Goal: Task Accomplishment & Management: Use online tool/utility

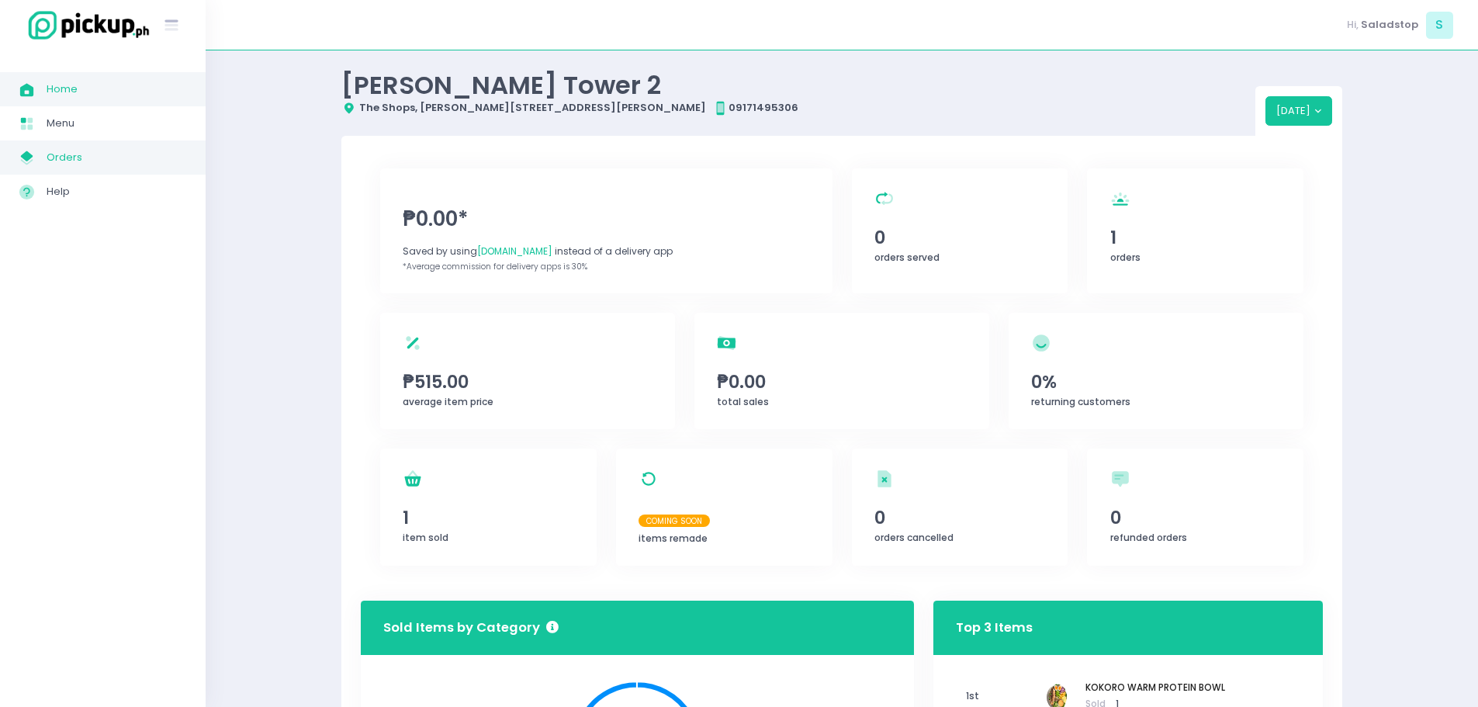
click at [76, 155] on span "Orders" at bounding box center [117, 157] width 140 height 20
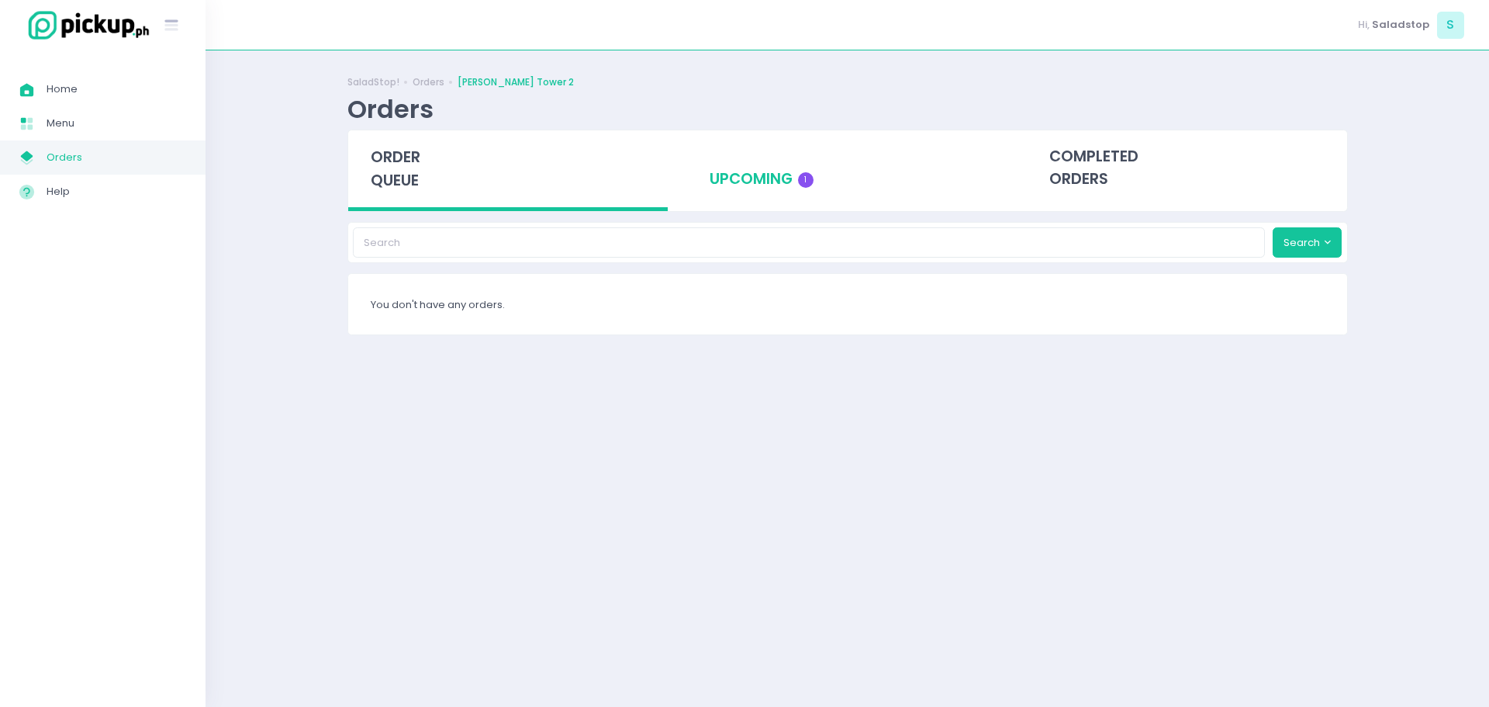
click at [739, 148] on div "upcoming 1" at bounding box center [847, 168] width 320 height 76
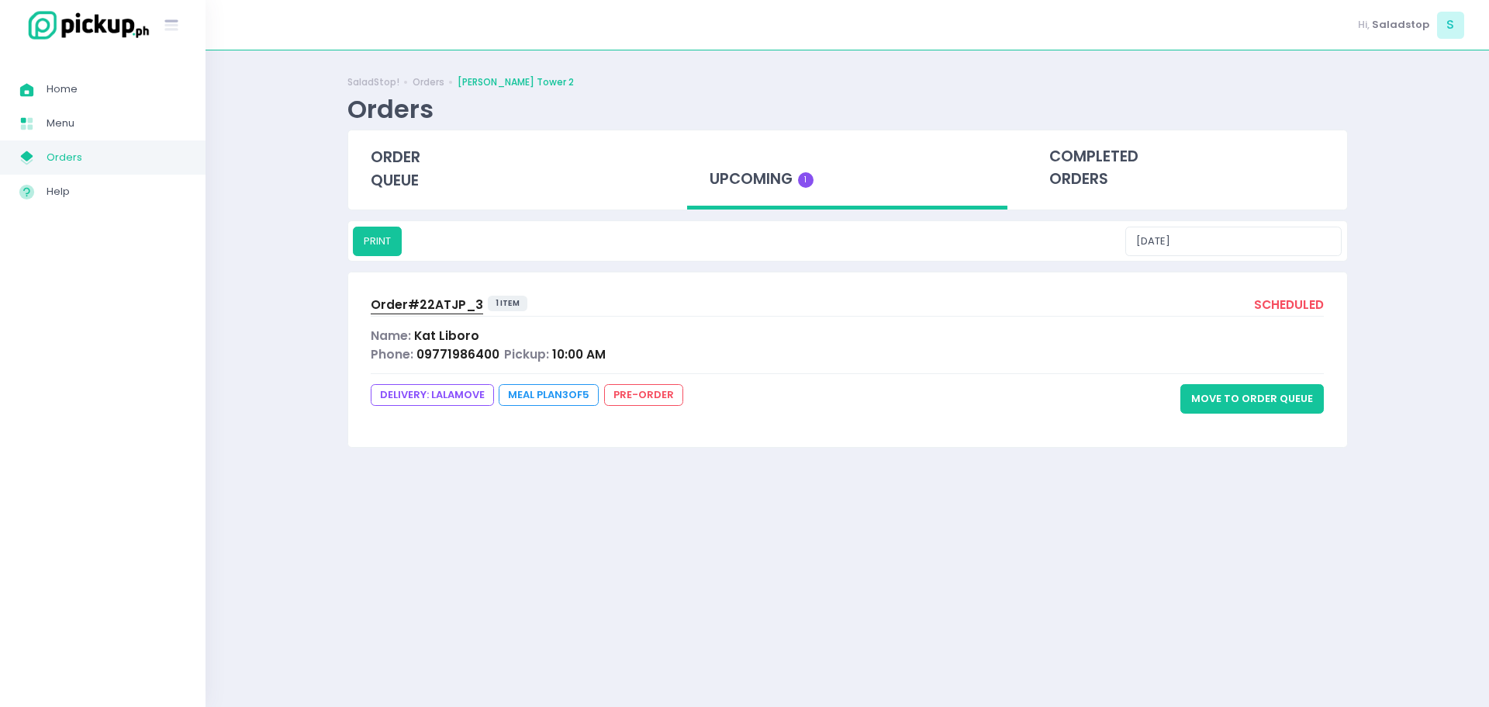
click at [894, 327] on div "Name: [PERSON_NAME]" at bounding box center [848, 336] width 954 height 18
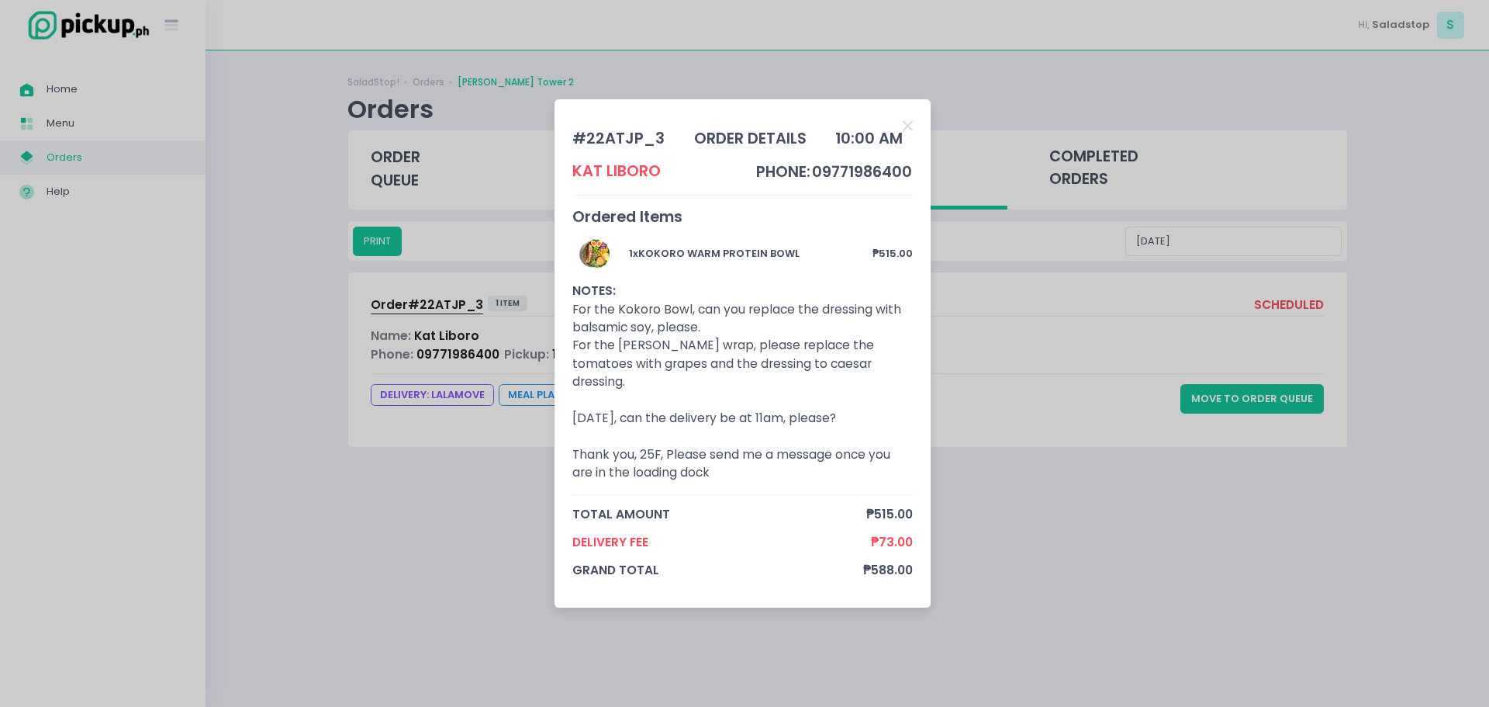
click at [1046, 457] on div "# 22ATJP_3 order details 10:00 AM Kat Liboro phone: 09771986400 Ordered Items 1…" at bounding box center [744, 353] width 1489 height 707
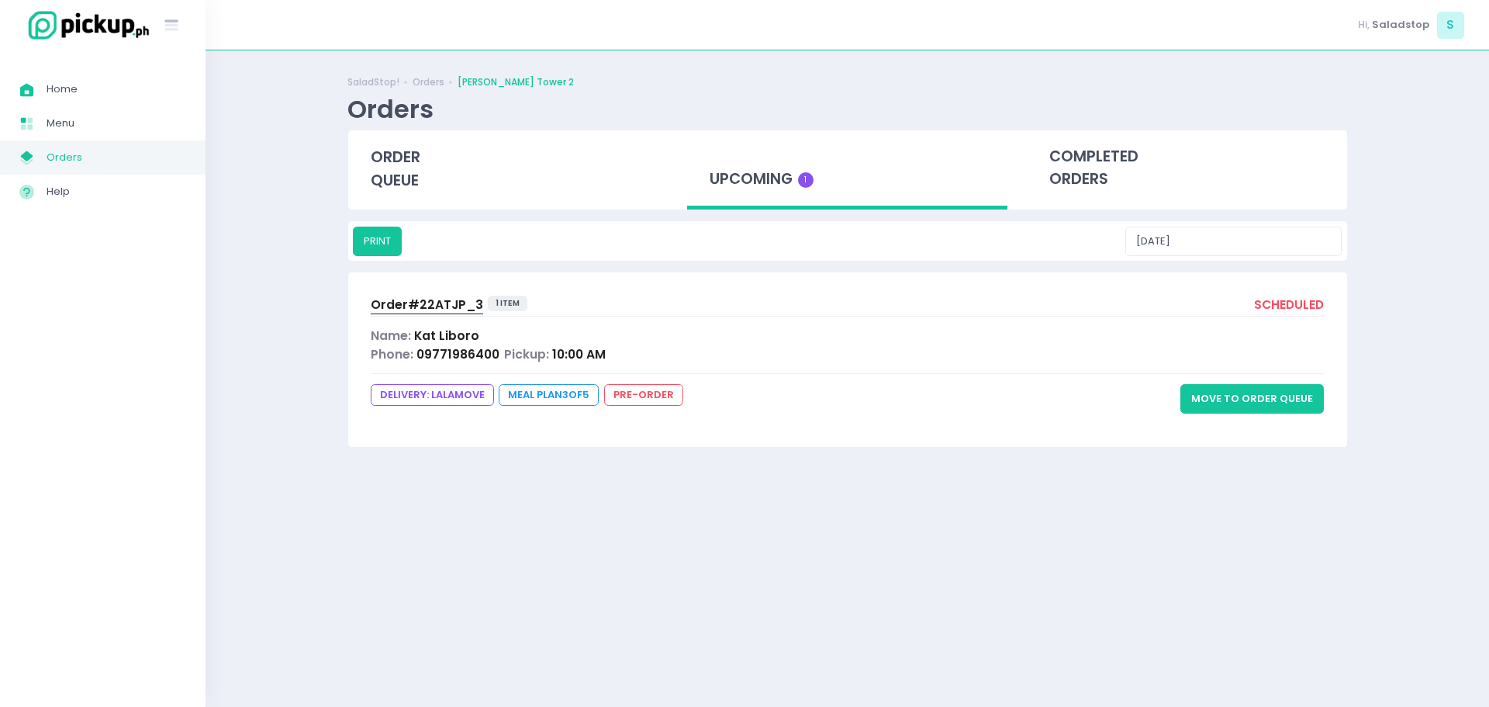
click at [853, 354] on div "Phone: 09771986400 Pickup: 10:00 AM" at bounding box center [848, 354] width 954 height 18
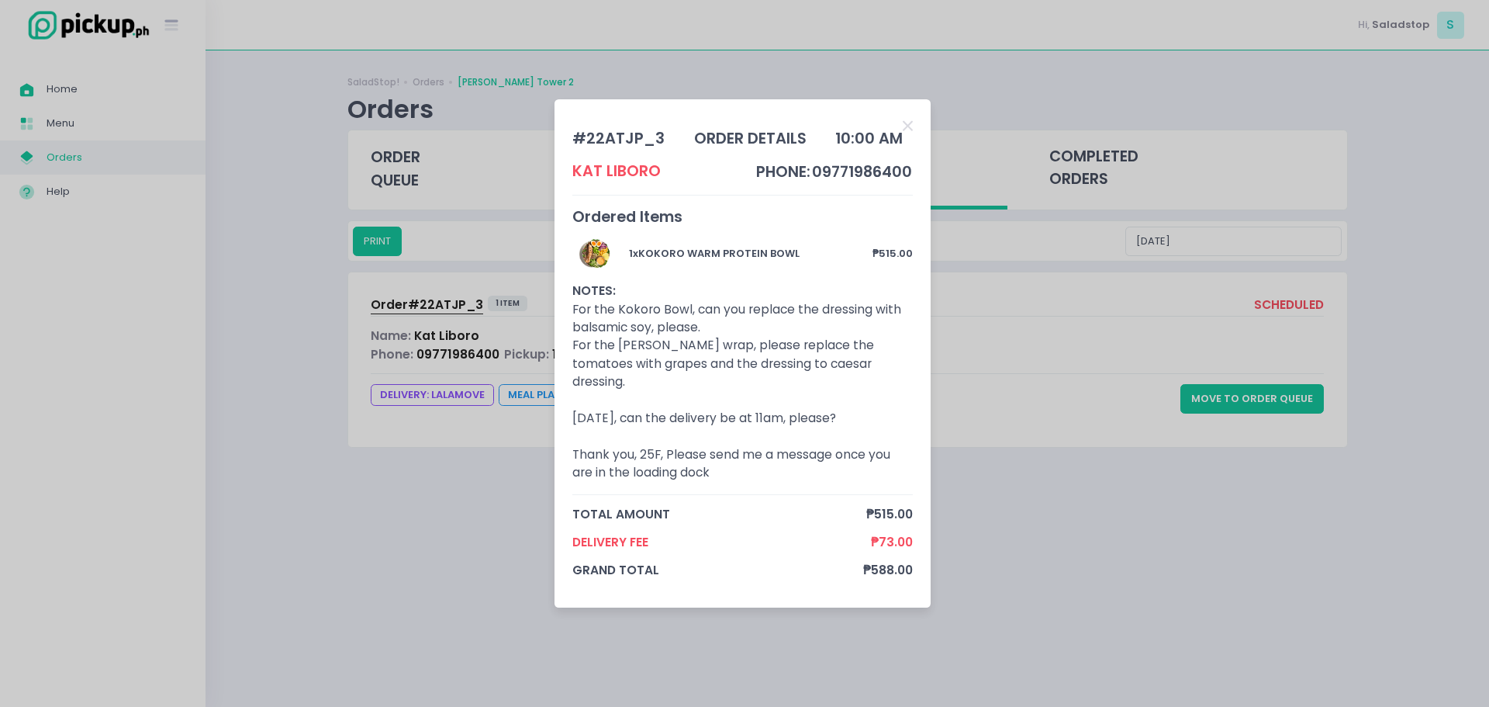
drag, startPoint x: 1038, startPoint y: 373, endPoint x: 1084, endPoint y: 539, distance: 172.2
click at [1037, 374] on div "# 22ATJP_3 order details 10:00 AM Kat Liboro phone: 09771986400 Ordered Items 1…" at bounding box center [744, 353] width 1489 height 707
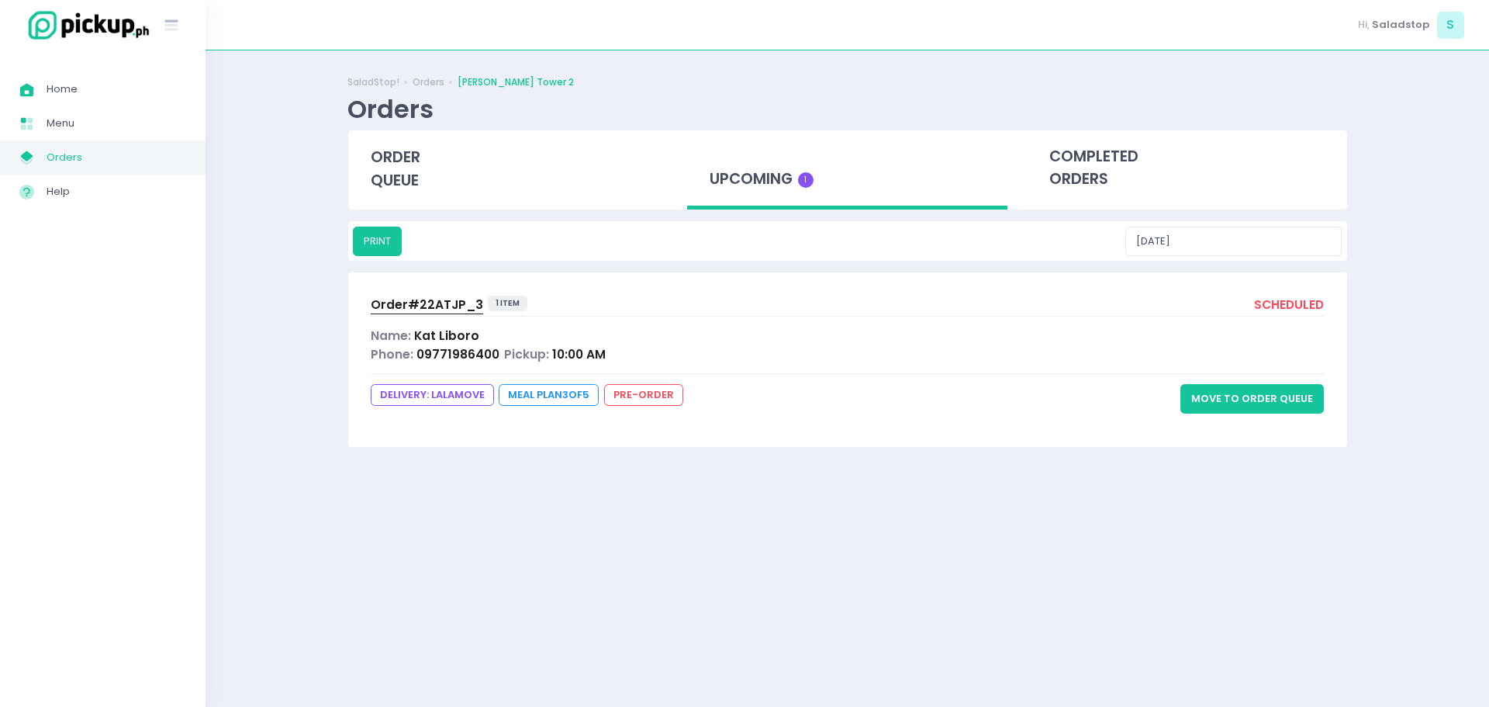
click at [1194, 399] on button "Move to Order Queue" at bounding box center [1251, 398] width 143 height 29
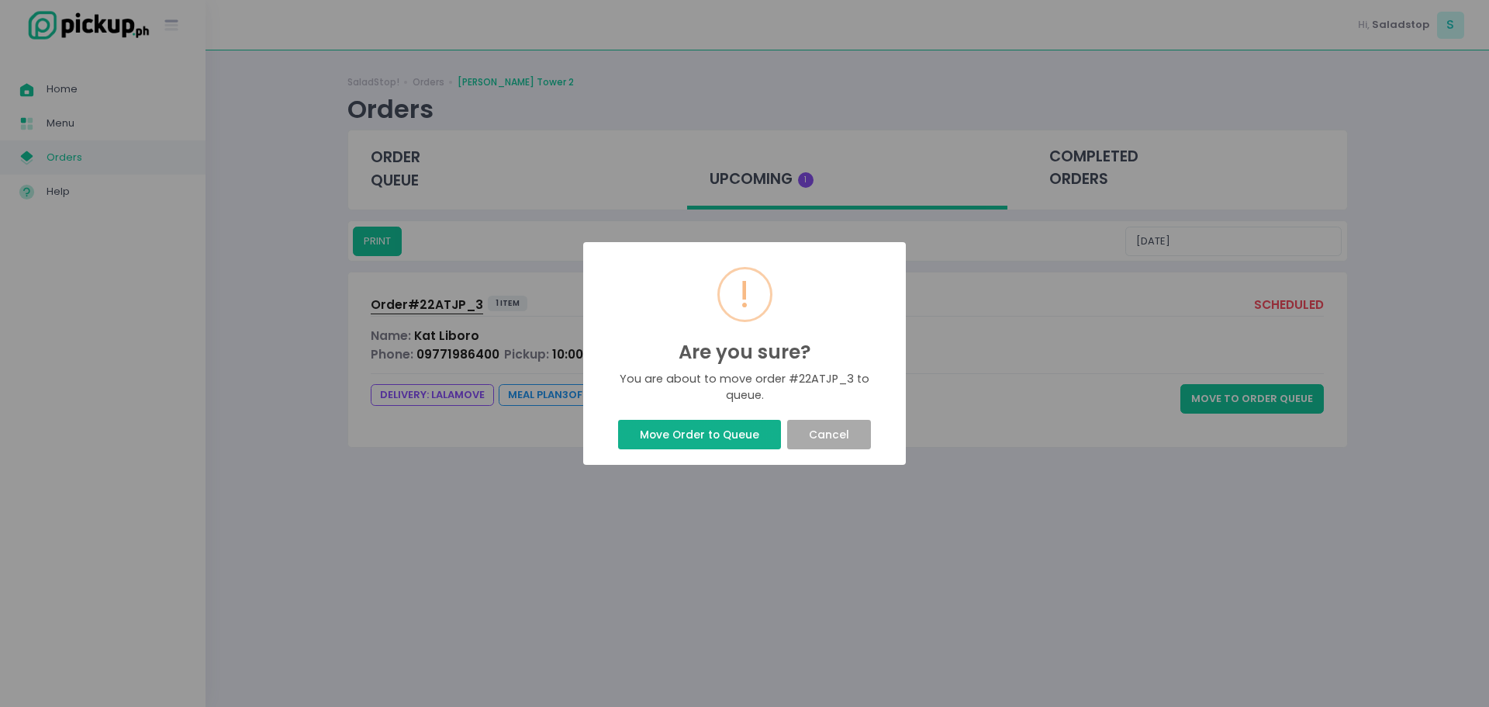
click at [675, 439] on button "Move Order to Queue" at bounding box center [699, 434] width 162 height 29
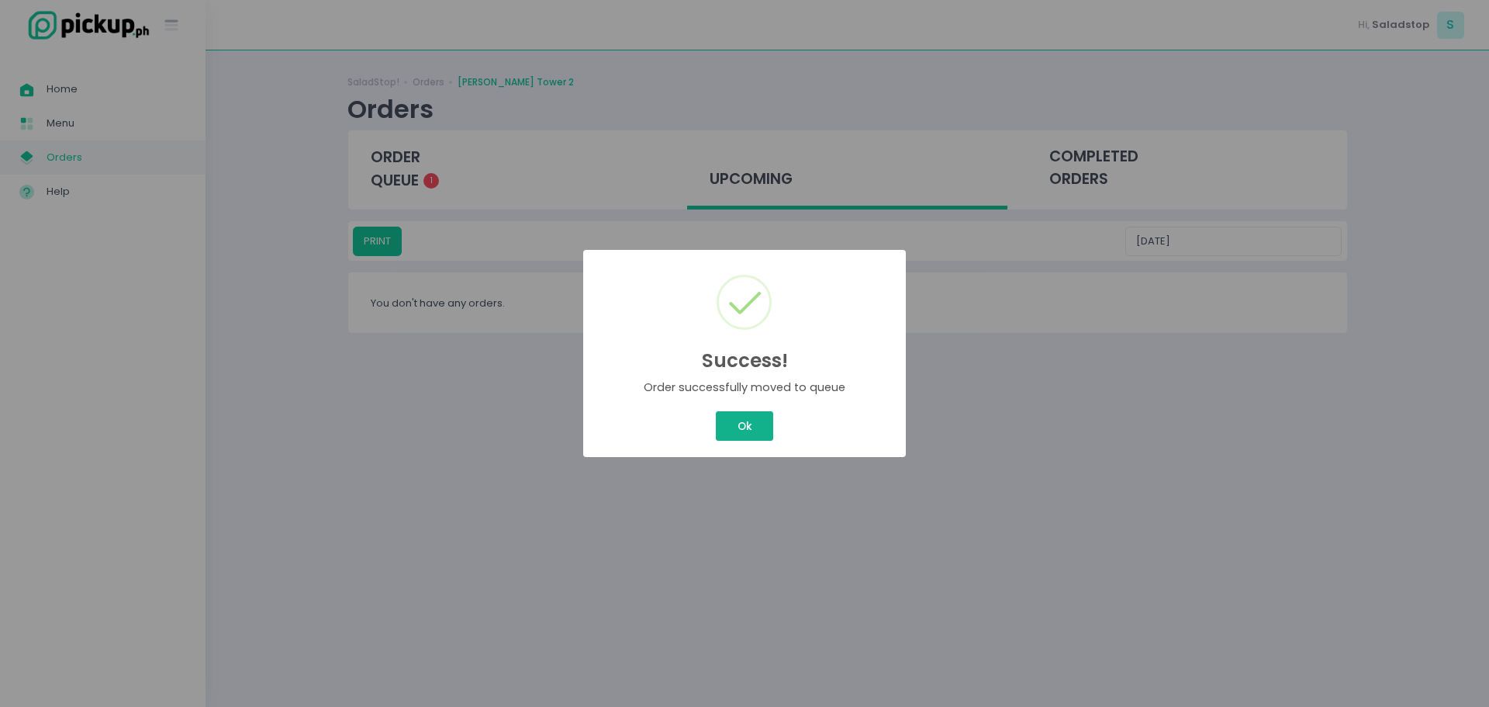
click at [742, 427] on button "Ok" at bounding box center [744, 425] width 57 height 29
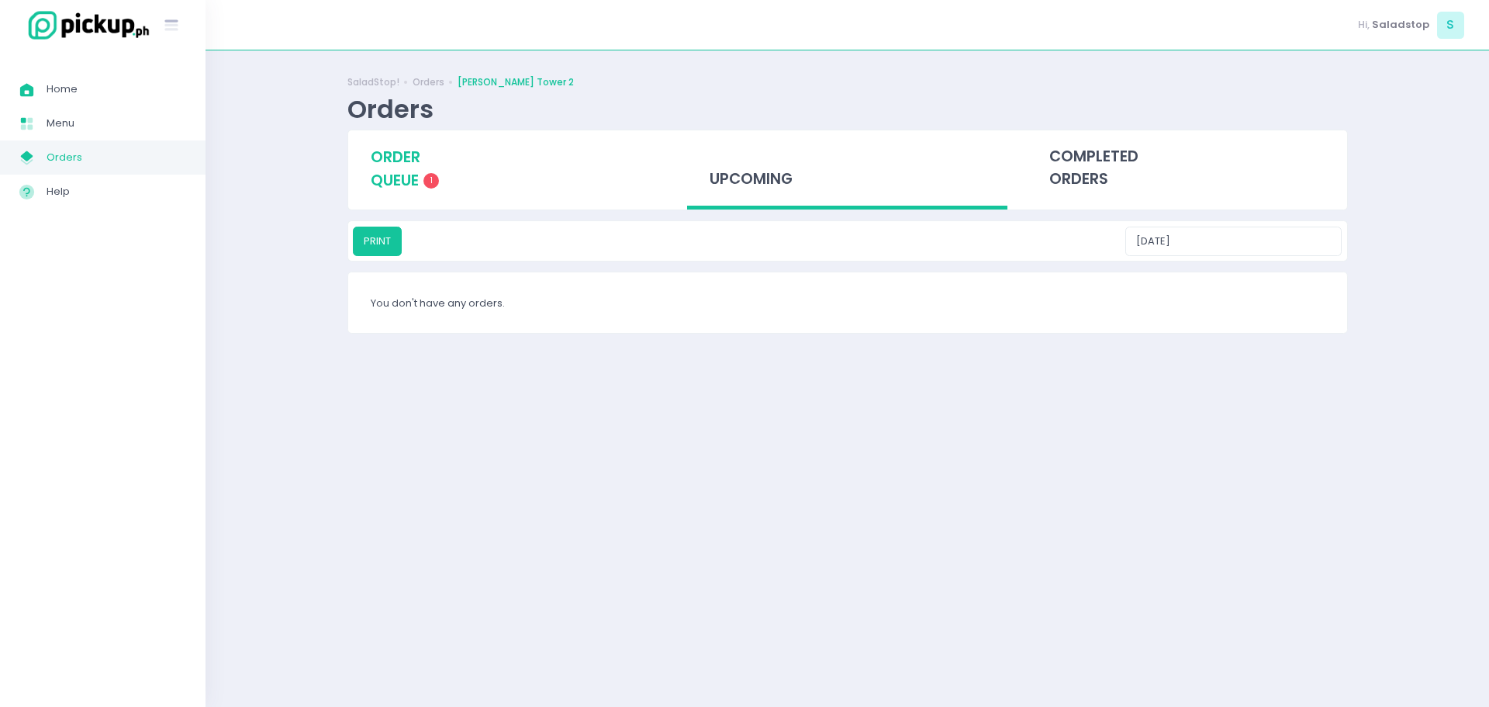
click at [465, 167] on div "order queue 1" at bounding box center [508, 168] width 320 height 77
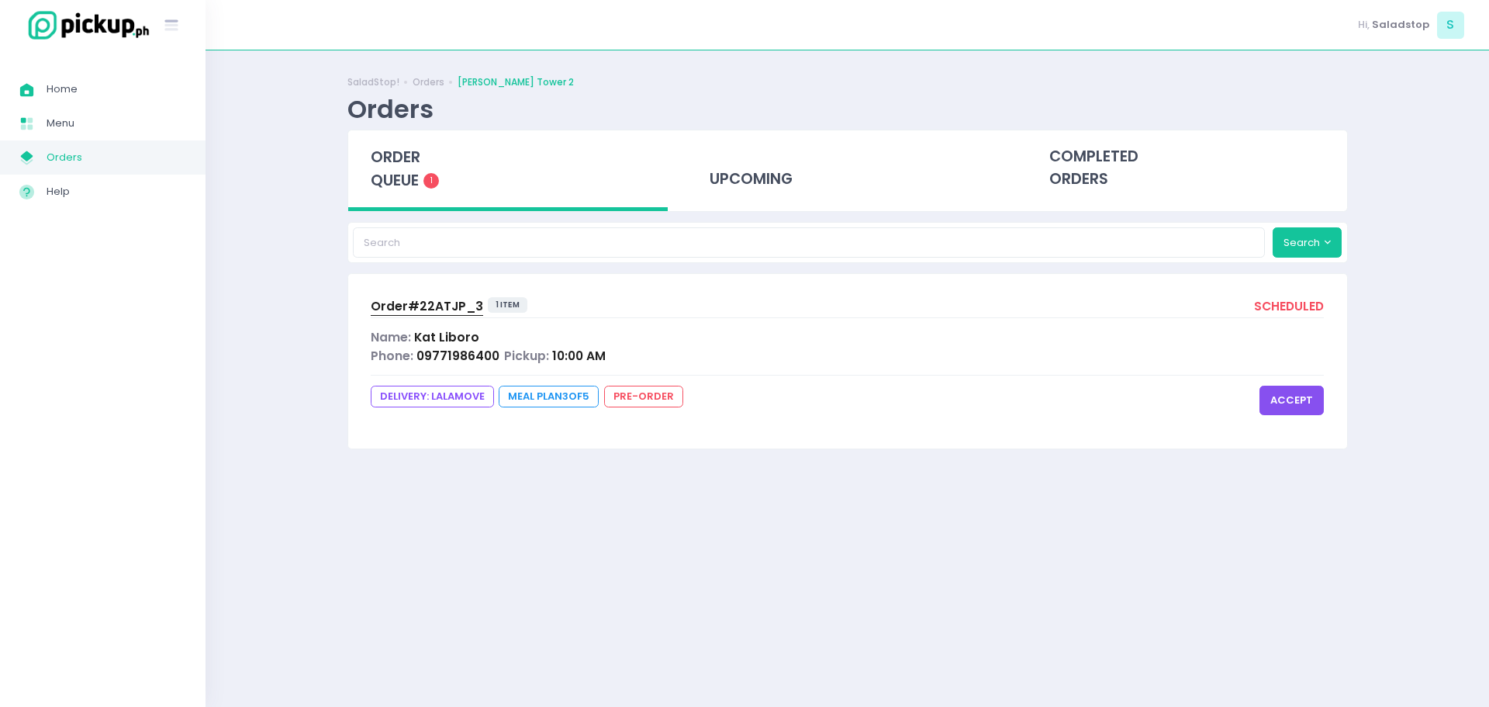
click at [671, 351] on div "Phone: 09771986400 Pickup: 10:00 AM" at bounding box center [848, 356] width 954 height 18
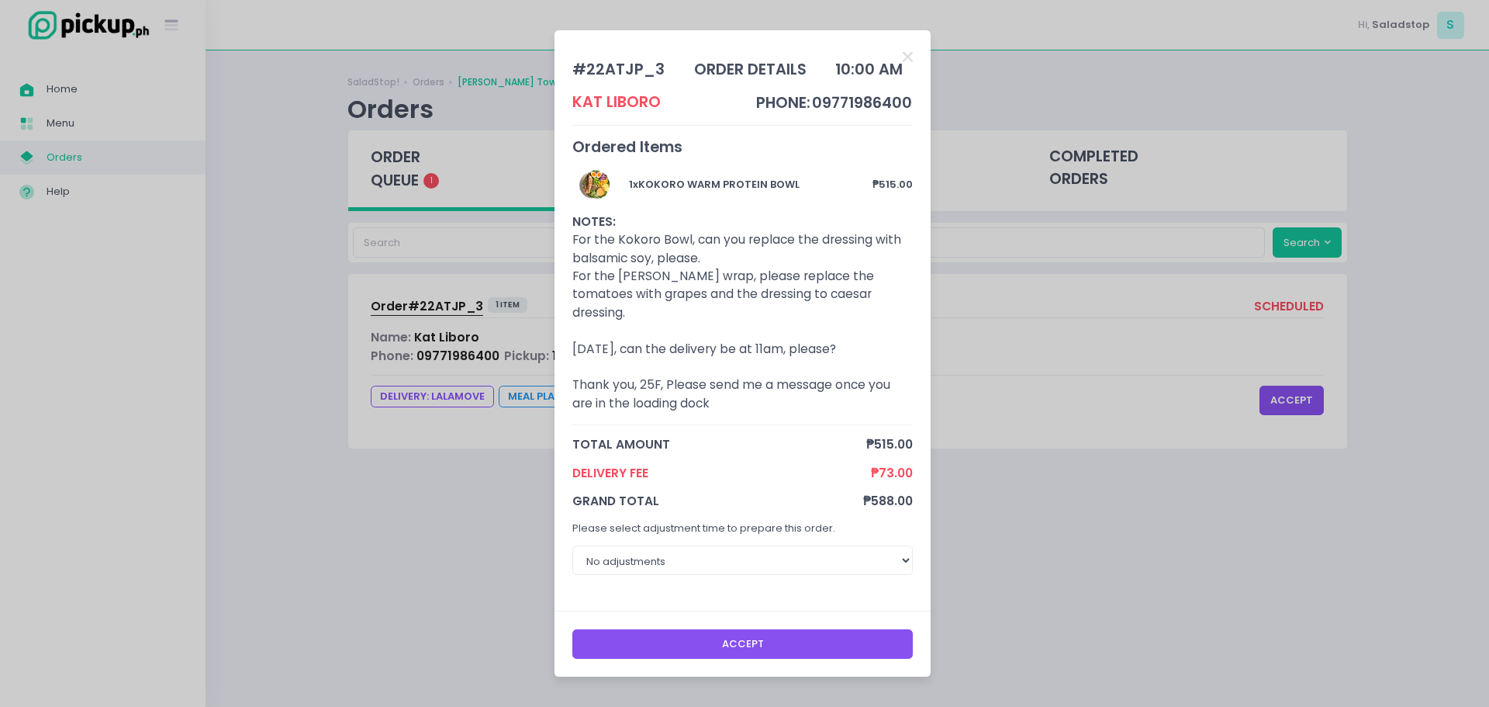
click at [773, 633] on button "Accept" at bounding box center [742, 643] width 341 height 29
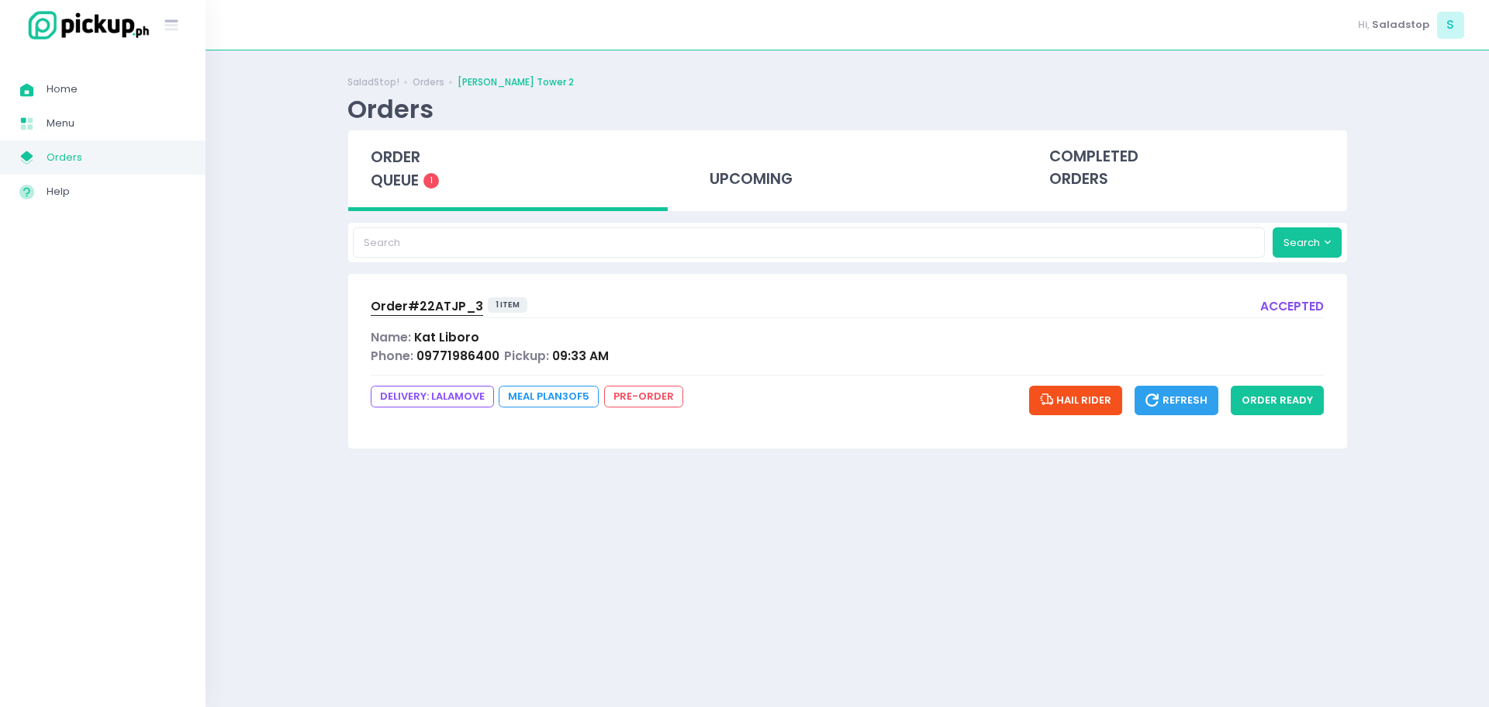
click at [738, 427] on div "Order# 22ATJP_3 1 item accepted Name: [PERSON_NAME] Phone: 09771986400 Pickup: …" at bounding box center [847, 361] width 999 height 174
click at [1296, 403] on button "order ready" at bounding box center [1277, 399] width 93 height 29
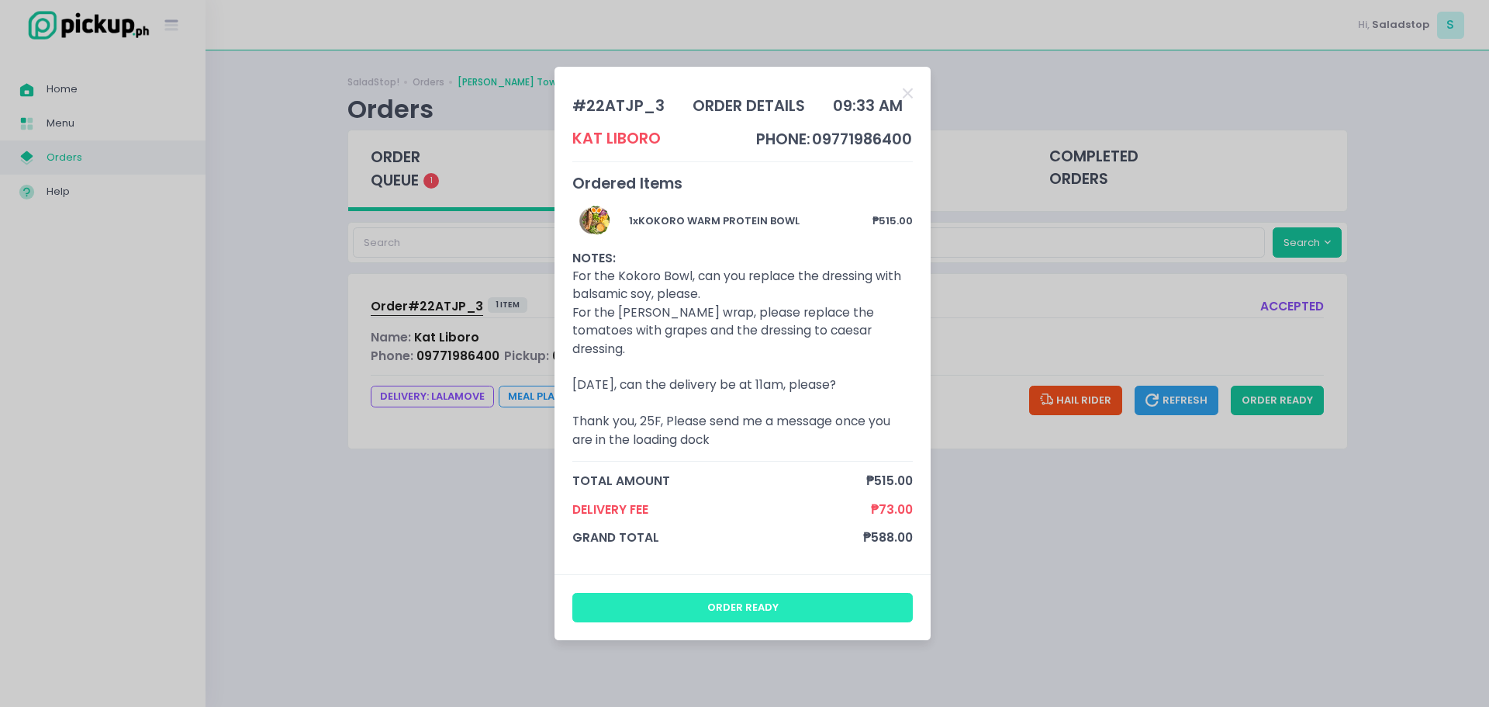
click at [745, 599] on button "order ready" at bounding box center [742, 607] width 341 height 29
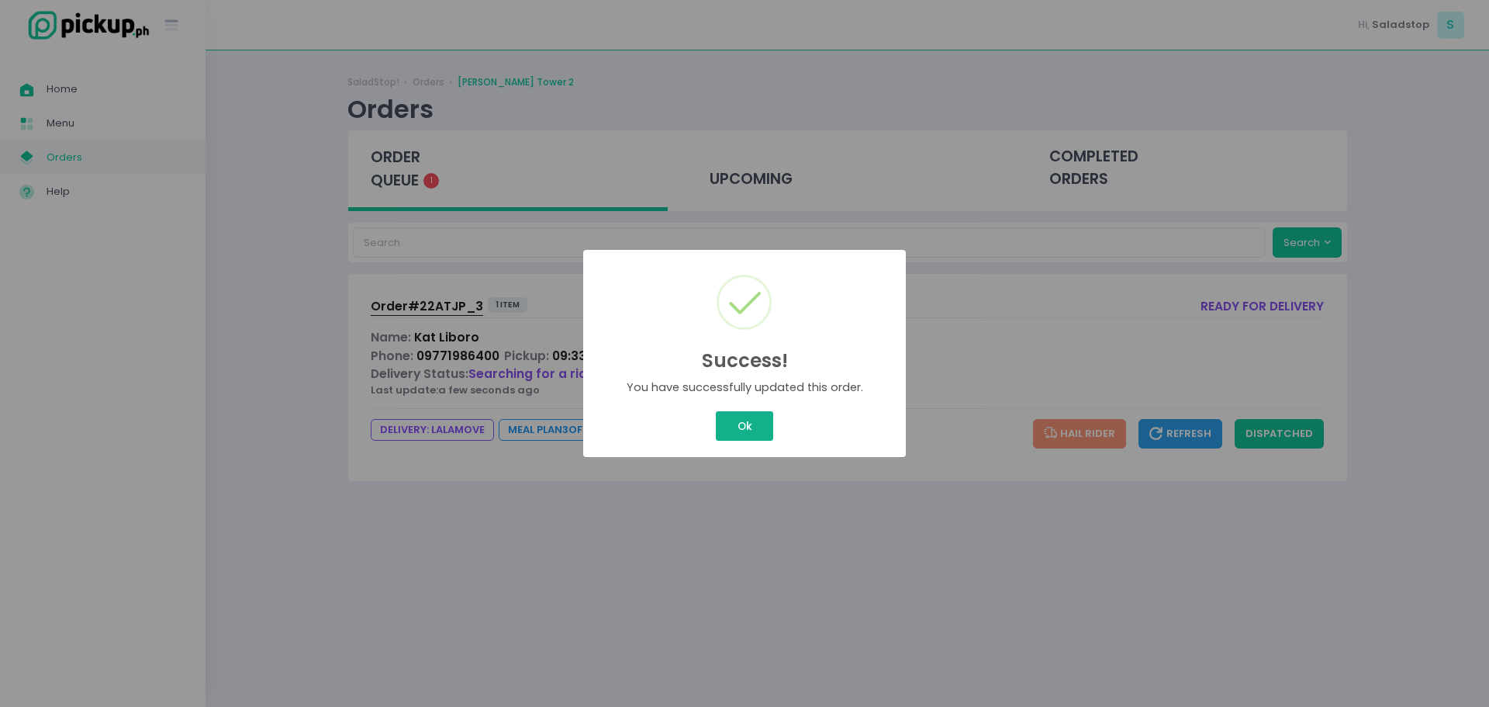
click at [750, 427] on button "Ok" at bounding box center [744, 425] width 57 height 29
